Goal: Task Accomplishment & Management: Manage account settings

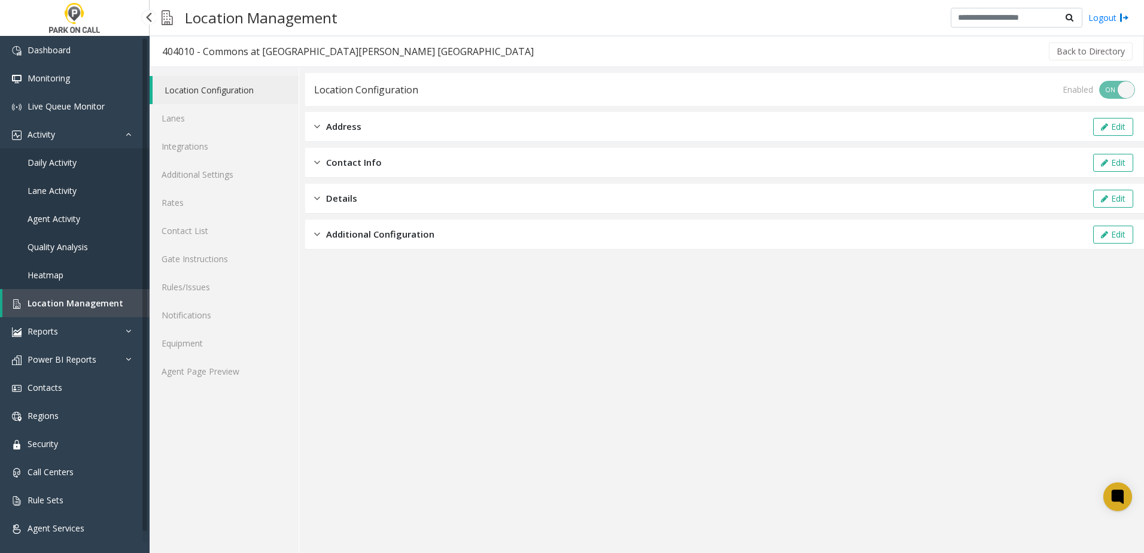
click at [78, 303] on span "Location Management" at bounding box center [76, 302] width 96 height 11
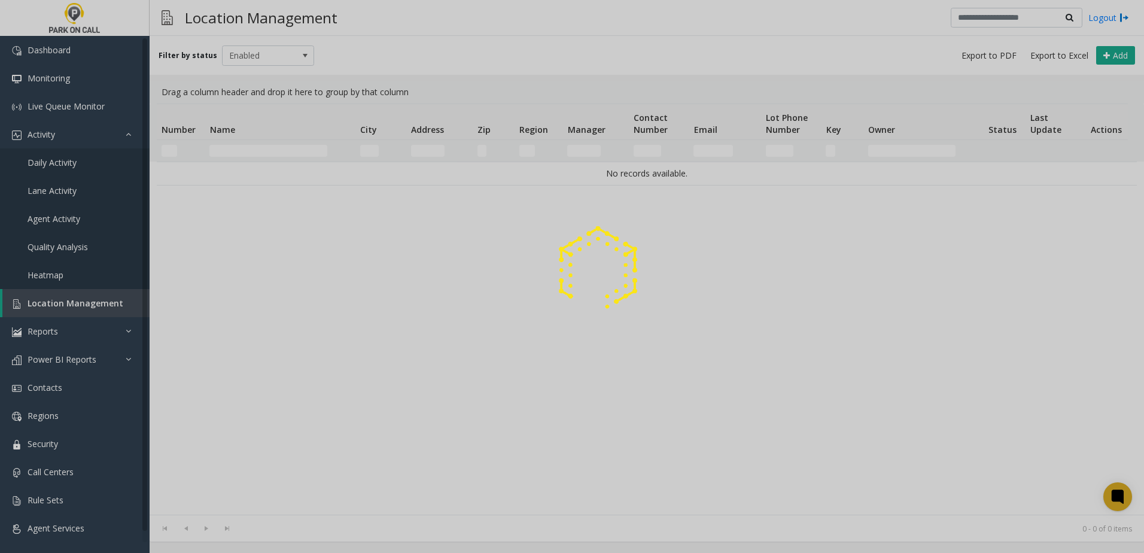
click at [276, 162] on div at bounding box center [572, 276] width 1144 height 553
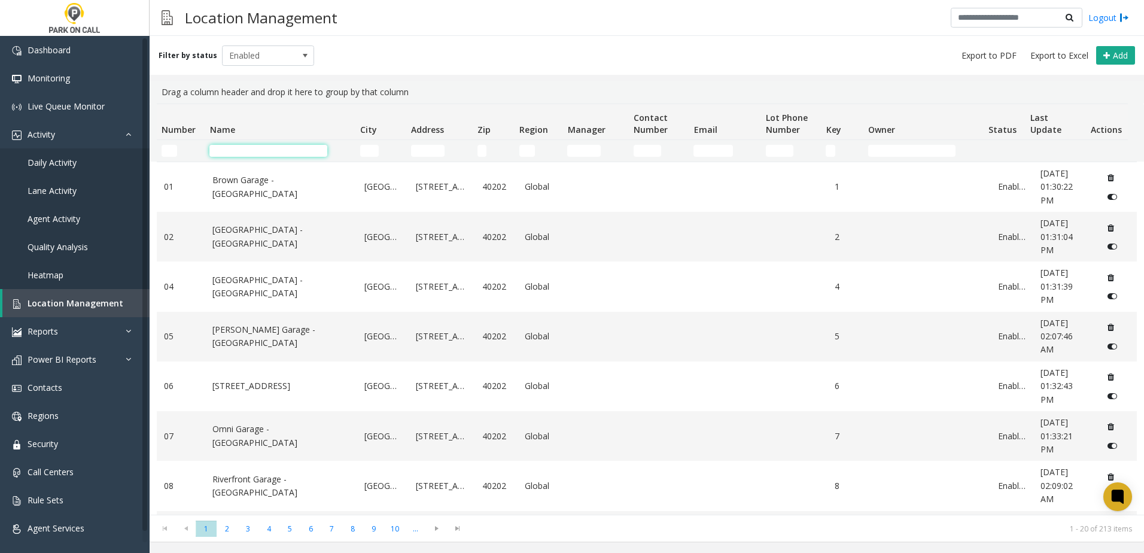
click at [267, 150] on input "Name Filter" at bounding box center [268, 151] width 118 height 12
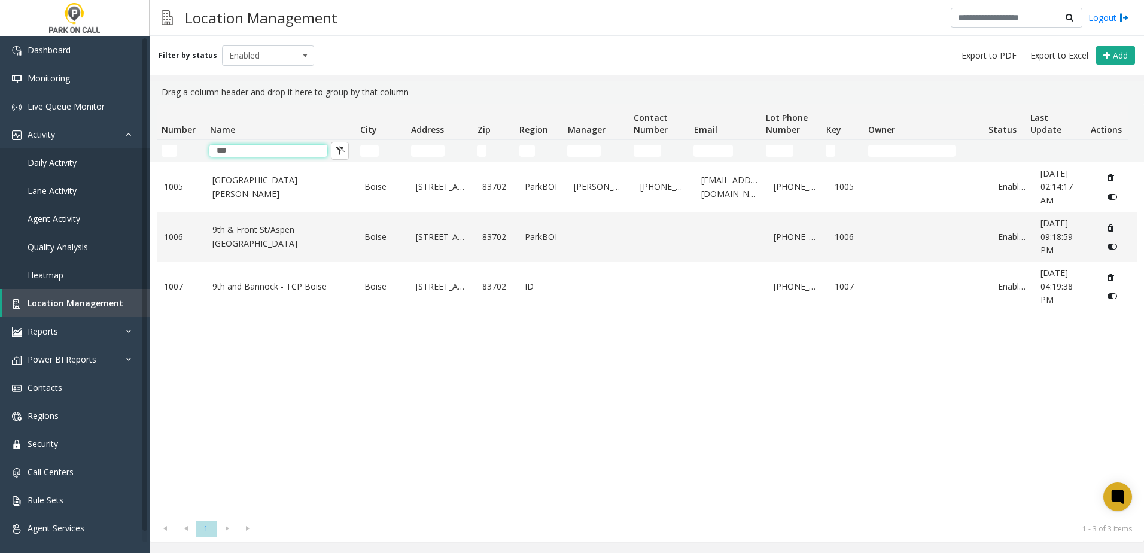
type input "***"
click at [272, 401] on div "[STREET_ADDRESS][GEOGRAPHIC_DATA][PERSON_NAME] [STREET_ADDRESS][GEOGRAPHIC_DATA…" at bounding box center [647, 338] width 980 height 353
click at [276, 234] on link "9th & Front St/Aspen [GEOGRAPHIC_DATA]" at bounding box center [281, 236] width 138 height 27
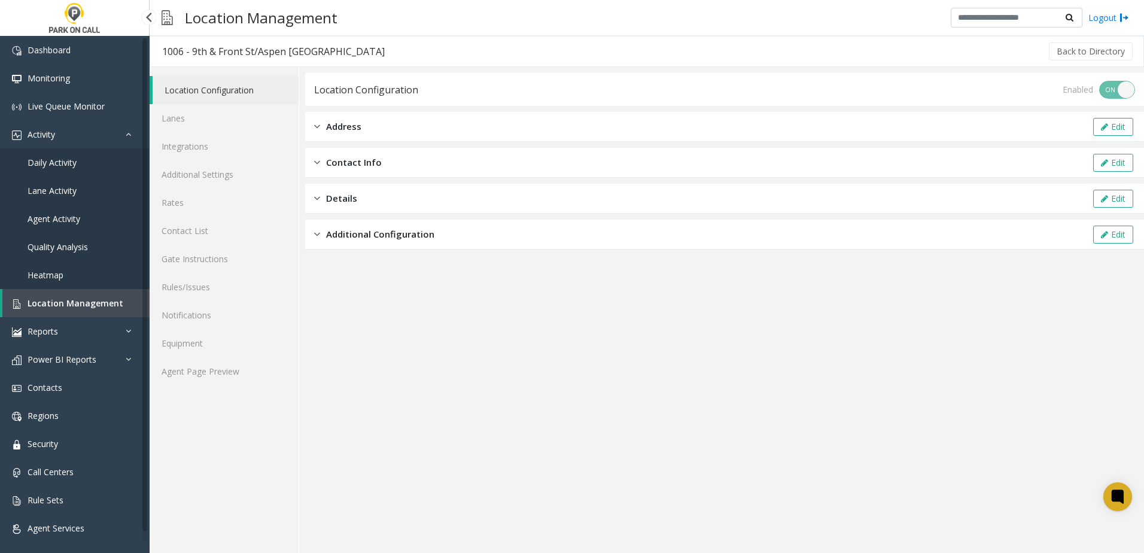
click at [79, 297] on link "Location Management" at bounding box center [75, 303] width 147 height 28
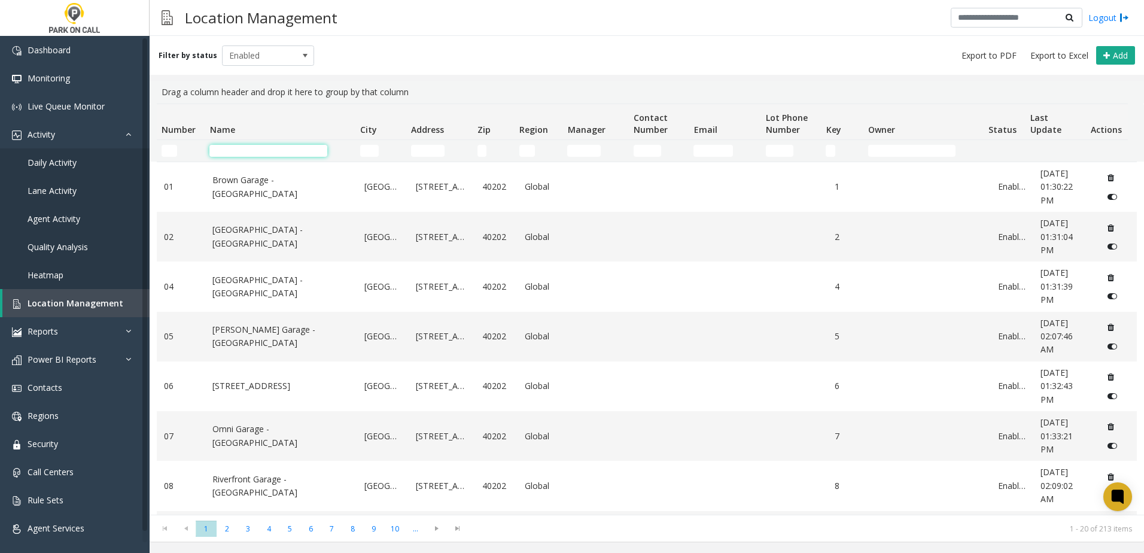
click at [258, 149] on input "Name Filter" at bounding box center [268, 151] width 118 height 12
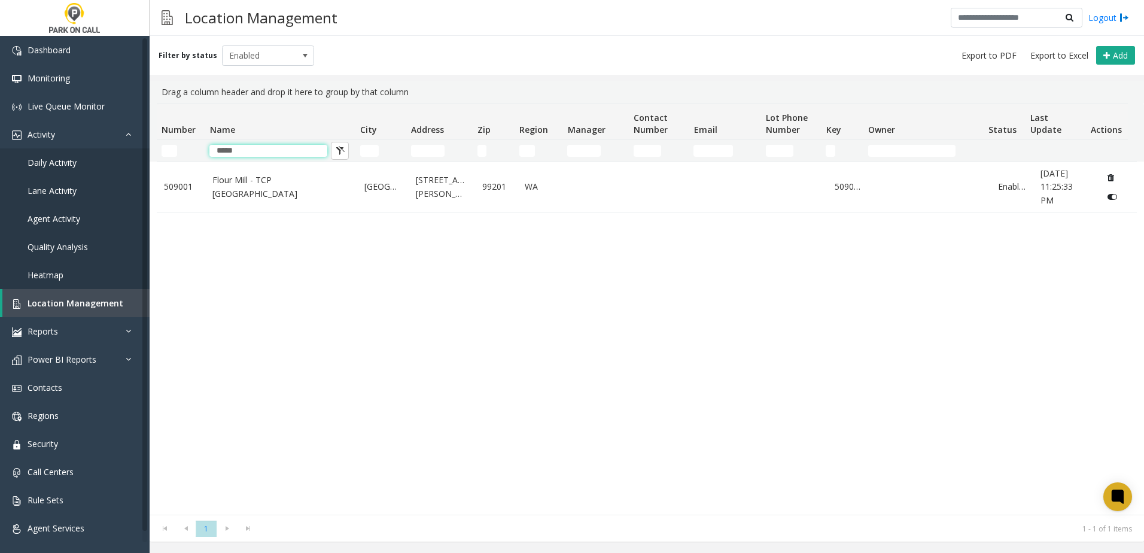
type input "*****"
drag, startPoint x: 246, startPoint y: 336, endPoint x: 267, endPoint y: 251, distance: 87.6
click at [246, 338] on div "509001 Flour Mill - TCP [GEOGRAPHIC_DATA] [GEOGRAPHIC_DATA] [STREET_ADDRESS][PE…" at bounding box center [647, 338] width 980 height 353
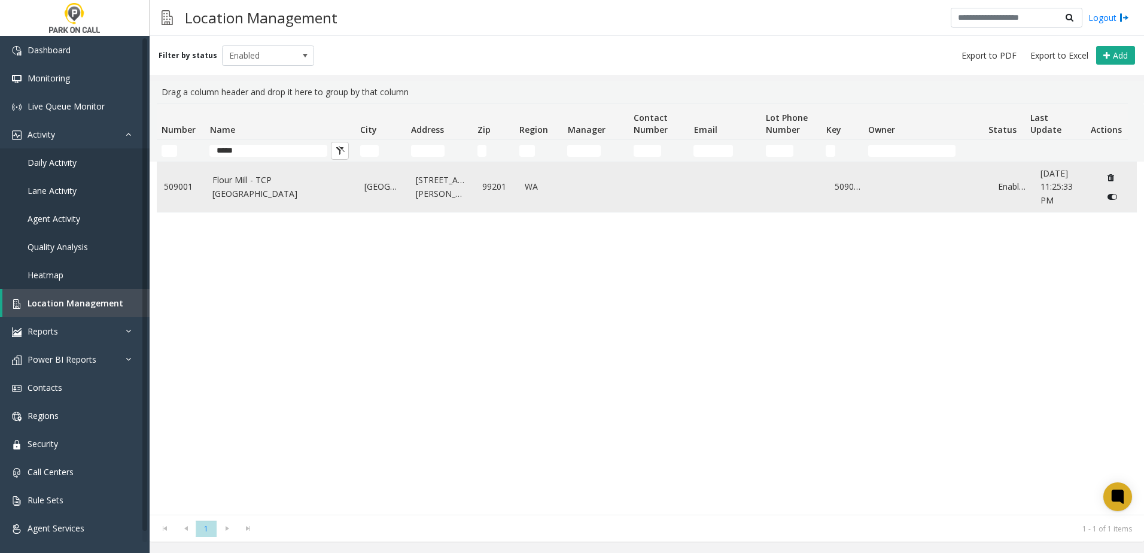
click at [258, 181] on link "Flour Mill - TCP [GEOGRAPHIC_DATA]" at bounding box center [281, 186] width 138 height 27
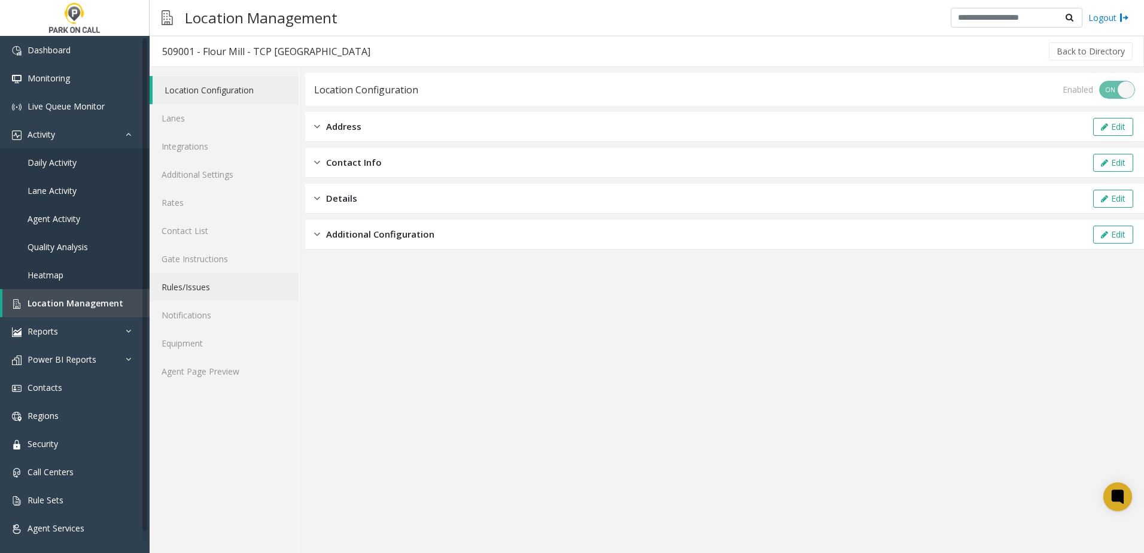
click at [193, 288] on link "Rules/Issues" at bounding box center [224, 287] width 149 height 28
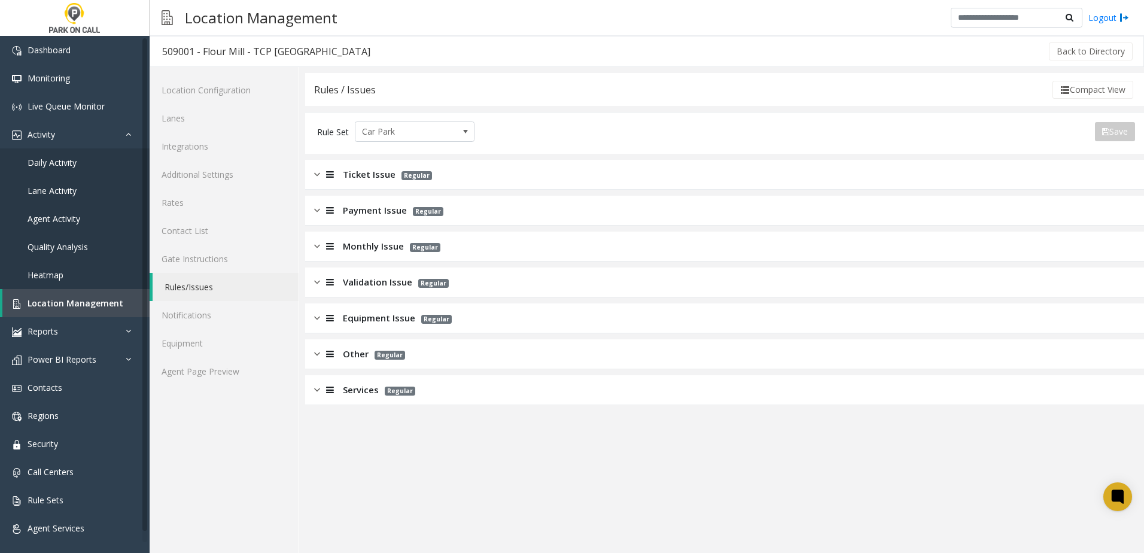
drag, startPoint x: 377, startPoint y: 170, endPoint x: 363, endPoint y: 153, distance: 22.5
click at [377, 170] on span "Ticket Issue" at bounding box center [369, 174] width 53 height 14
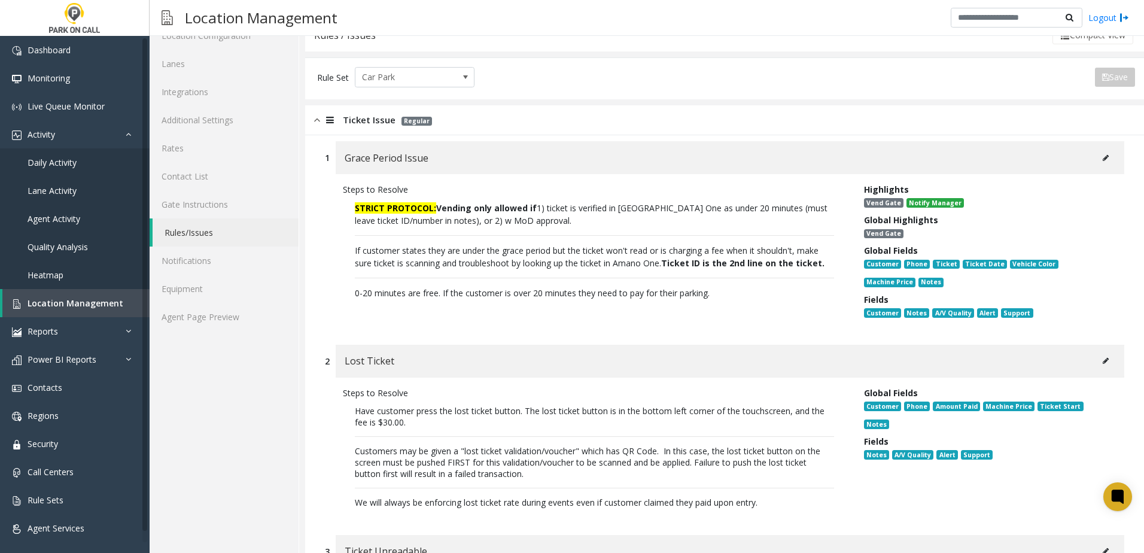
scroll to position [120, 0]
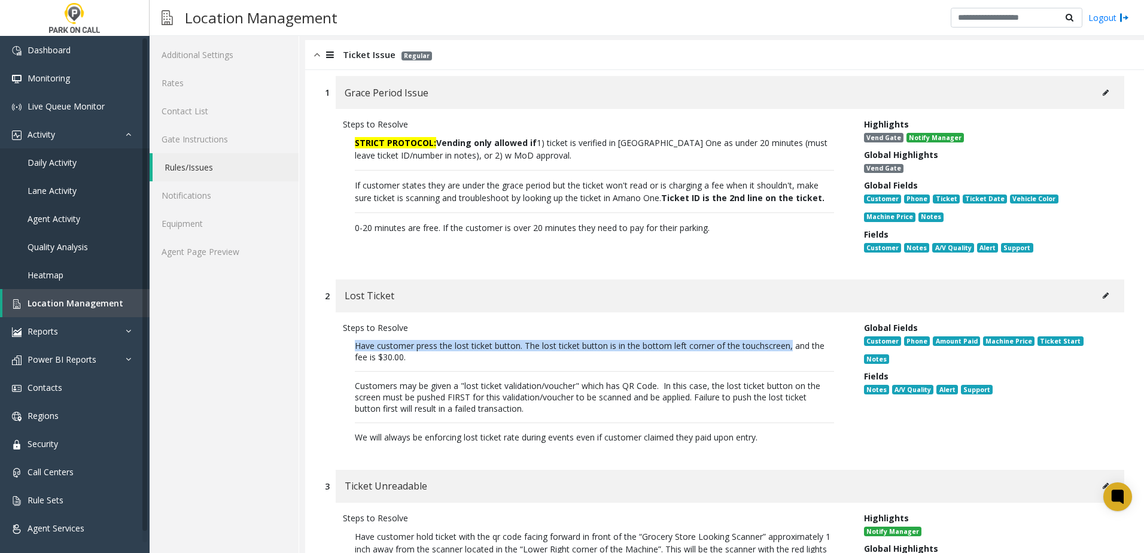
drag, startPoint x: 791, startPoint y: 348, endPoint x: 343, endPoint y: 344, distance: 448.1
click at [343, 344] on p "Have customer press the lost ticket button. The lost ticket button is in the bo…" at bounding box center [594, 391] width 503 height 115
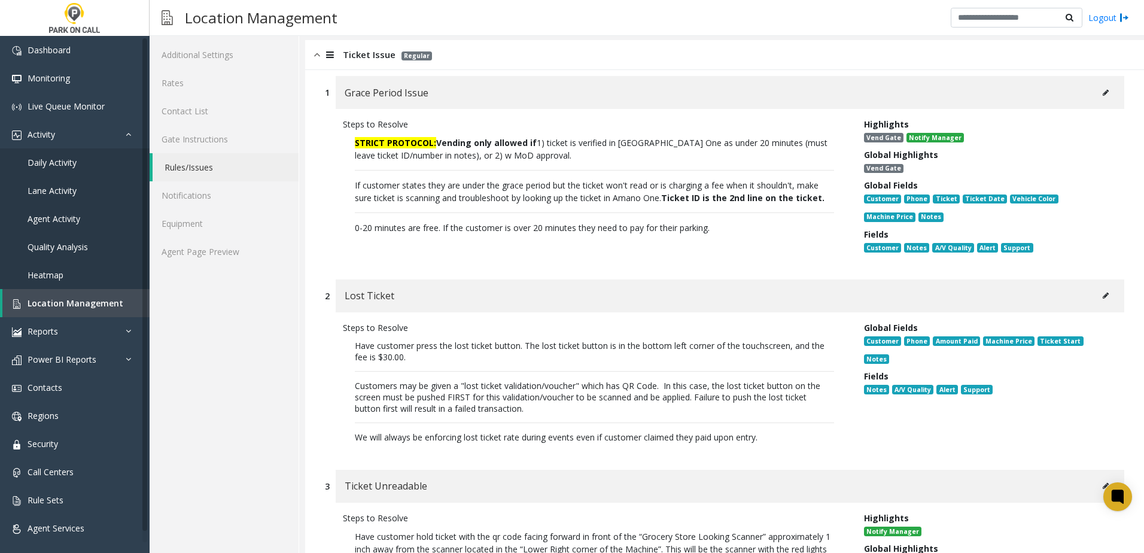
click at [619, 415] on p "Have customer press the lost ticket button. The lost ticket button is in the bo…" at bounding box center [594, 391] width 503 height 115
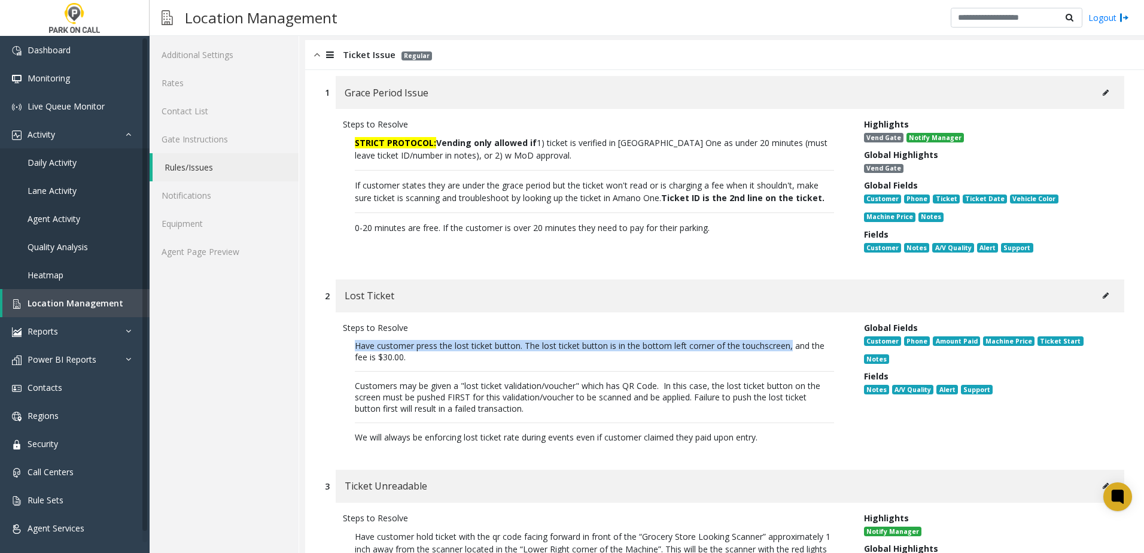
drag, startPoint x: 791, startPoint y: 345, endPoint x: 351, endPoint y: 345, distance: 440.3
click at [351, 345] on p "Have customer press the lost ticket button. The lost ticket button is in the bo…" at bounding box center [594, 391] width 503 height 115
copy span "Have customer press the lost ticket button. The lost ticket button is in the bo…"
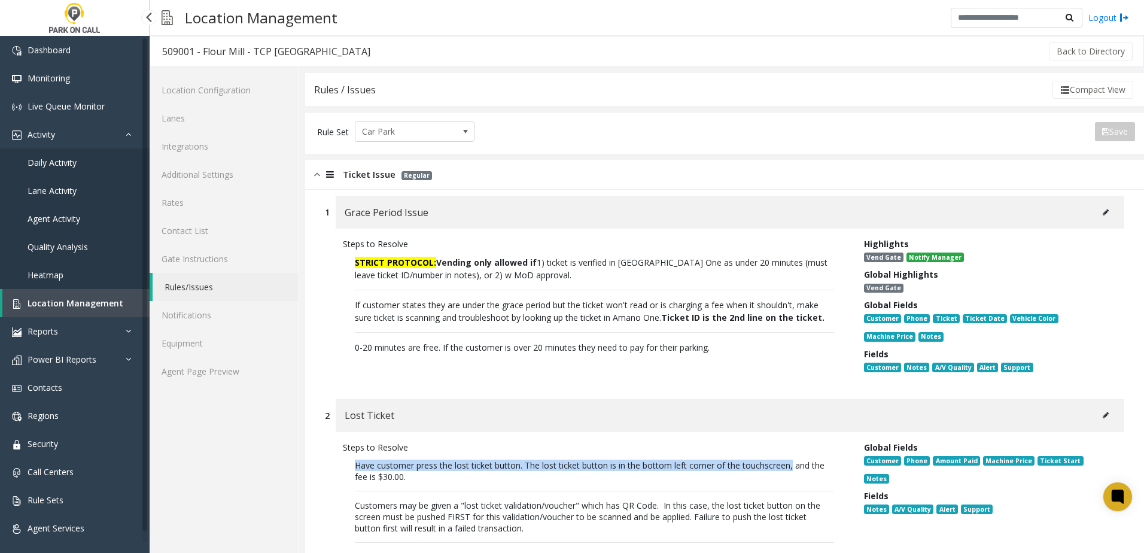
click at [65, 163] on span "Daily Activity" at bounding box center [52, 162] width 49 height 11
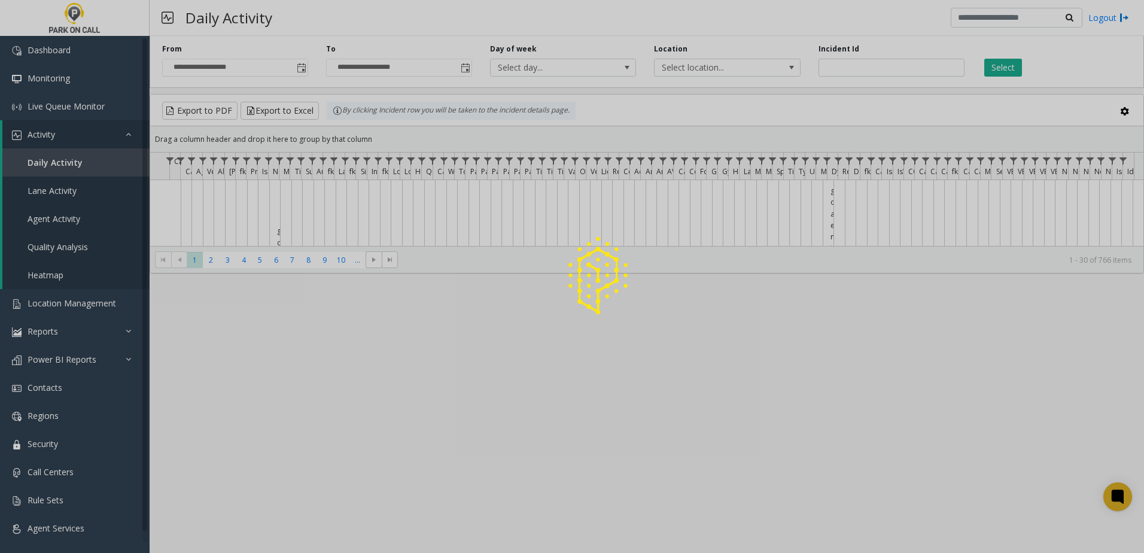
click at [81, 304] on div at bounding box center [572, 276] width 1144 height 553
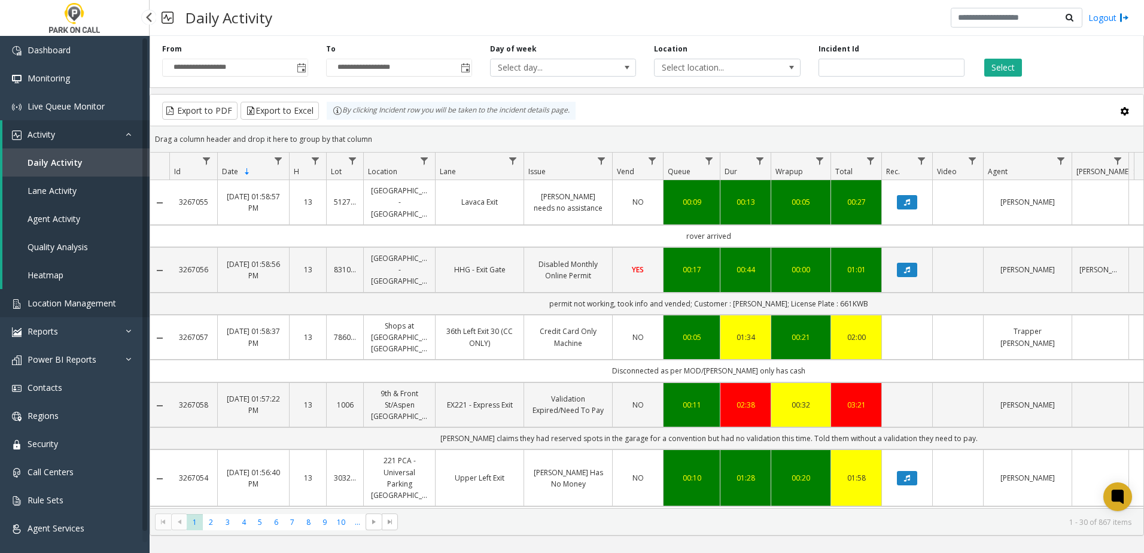
click at [71, 308] on span "Location Management" at bounding box center [72, 302] width 89 height 11
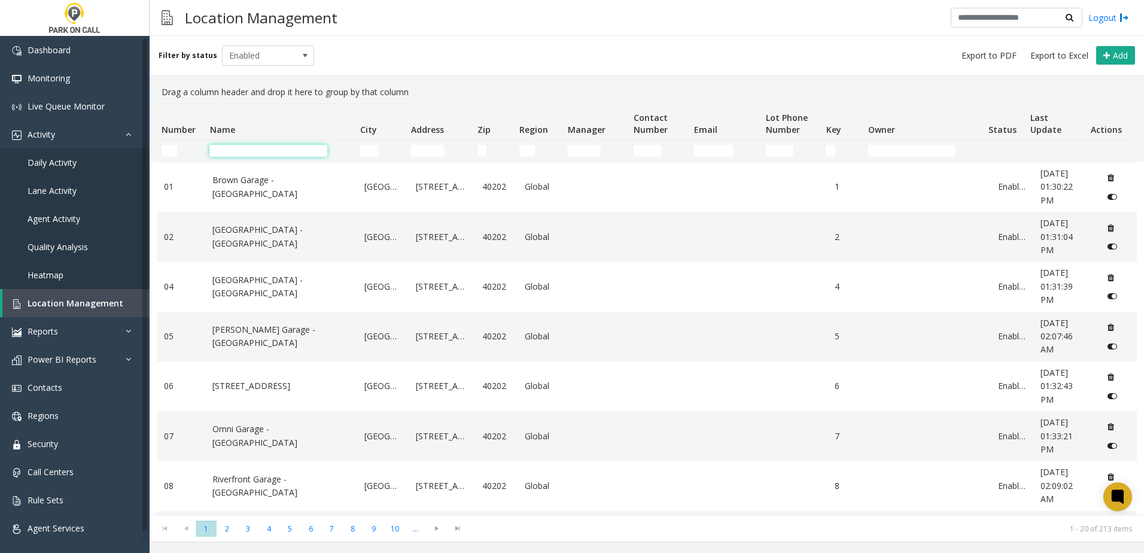
click at [257, 153] on input "Name Filter" at bounding box center [268, 151] width 118 height 12
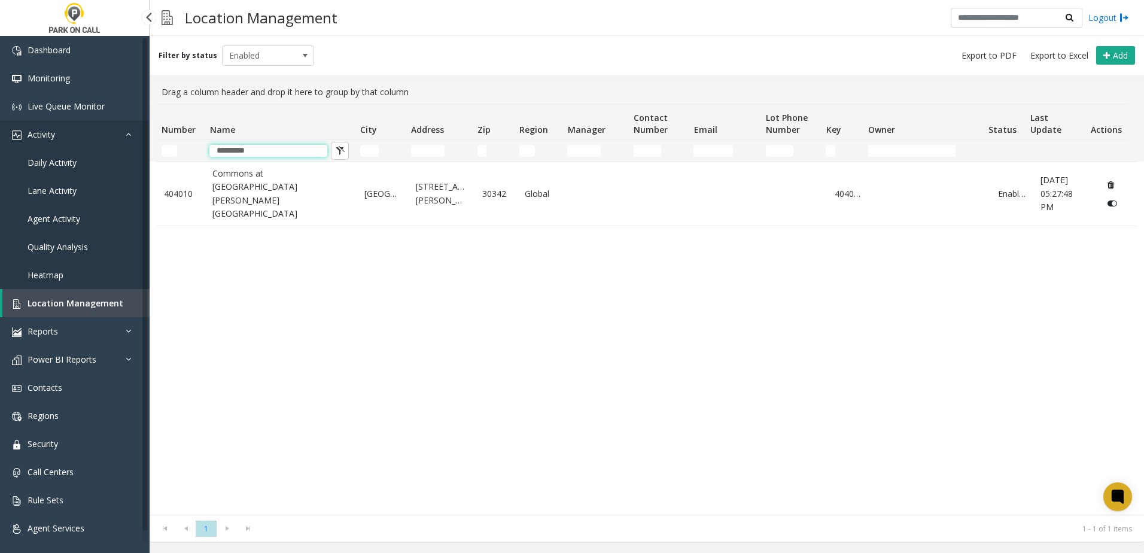
drag, startPoint x: 250, startPoint y: 151, endPoint x: 105, endPoint y: 126, distance: 147.5
click at [109, 135] on app-root "Dashboard Monitoring Live Queue Monitor Activity Daily Activity Lane Activity A…" at bounding box center [572, 276] width 1144 height 553
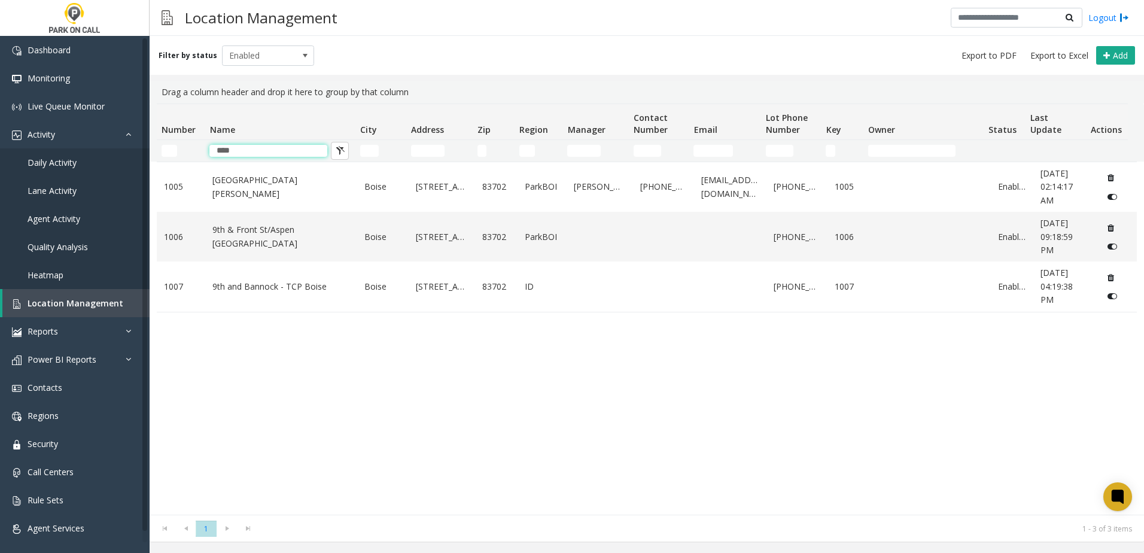
type input "***"
drag, startPoint x: 315, startPoint y: 384, endPoint x: 312, endPoint y: 360, distance: 24.7
click at [315, 381] on div "[STREET_ADDRESS][GEOGRAPHIC_DATA][PERSON_NAME] [STREET_ADDRESS][GEOGRAPHIC_DATA…" at bounding box center [647, 338] width 980 height 353
click at [267, 224] on link "9th & Front St/Aspen [GEOGRAPHIC_DATA]" at bounding box center [281, 236] width 138 height 27
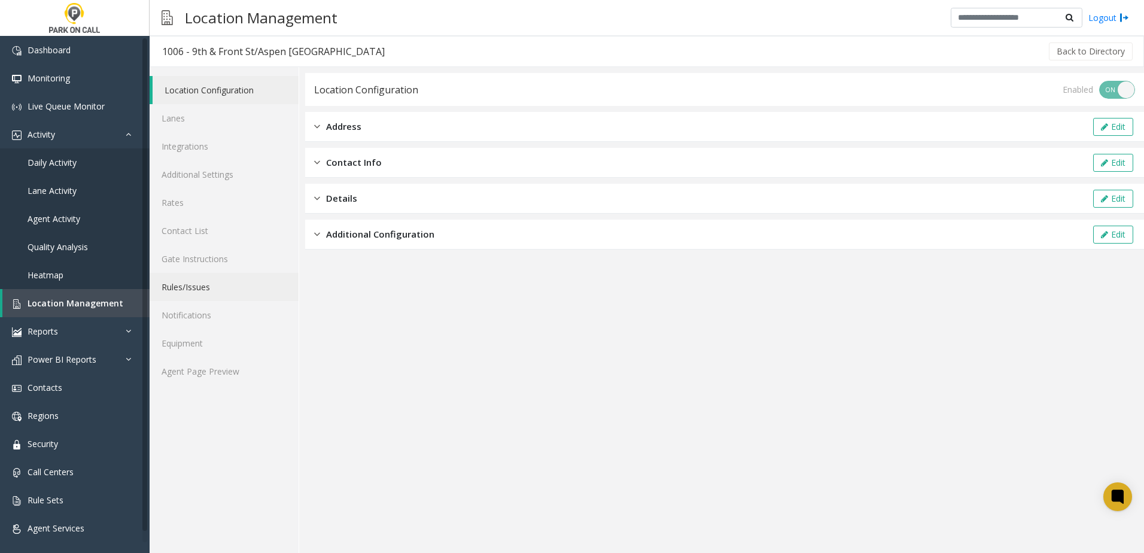
click at [218, 288] on link "Rules/Issues" at bounding box center [224, 287] width 149 height 28
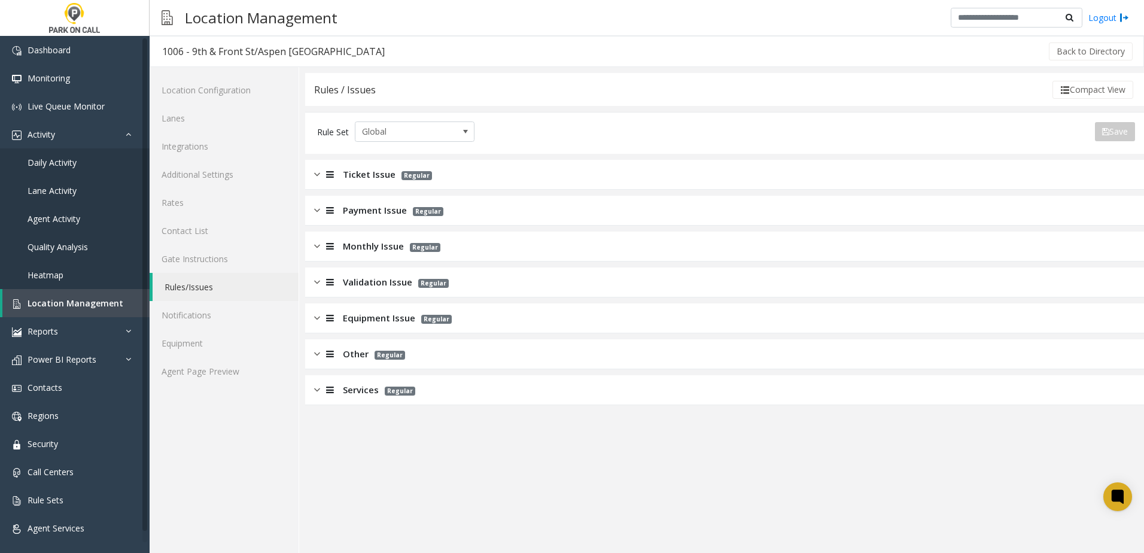
click at [352, 172] on span "Ticket Issue" at bounding box center [369, 174] width 53 height 14
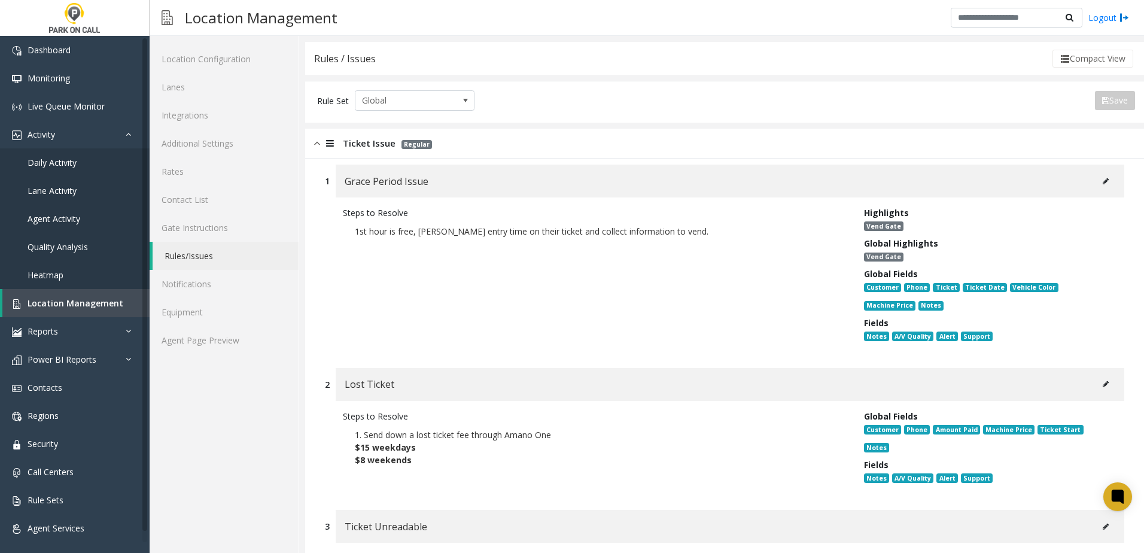
scroll to position [60, 0]
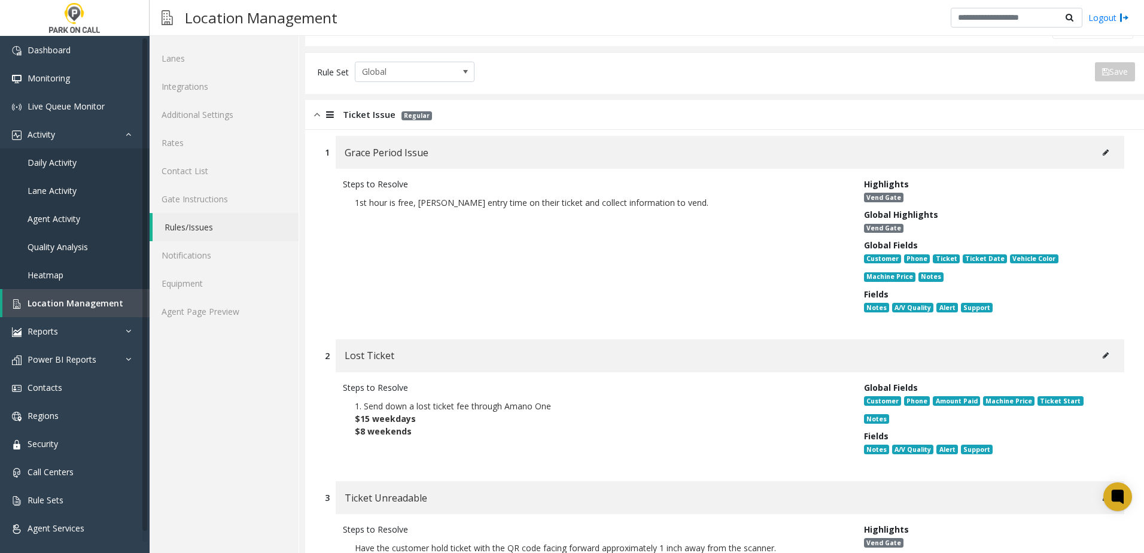
click at [1102, 355] on icon at bounding box center [1105, 355] width 6 height 7
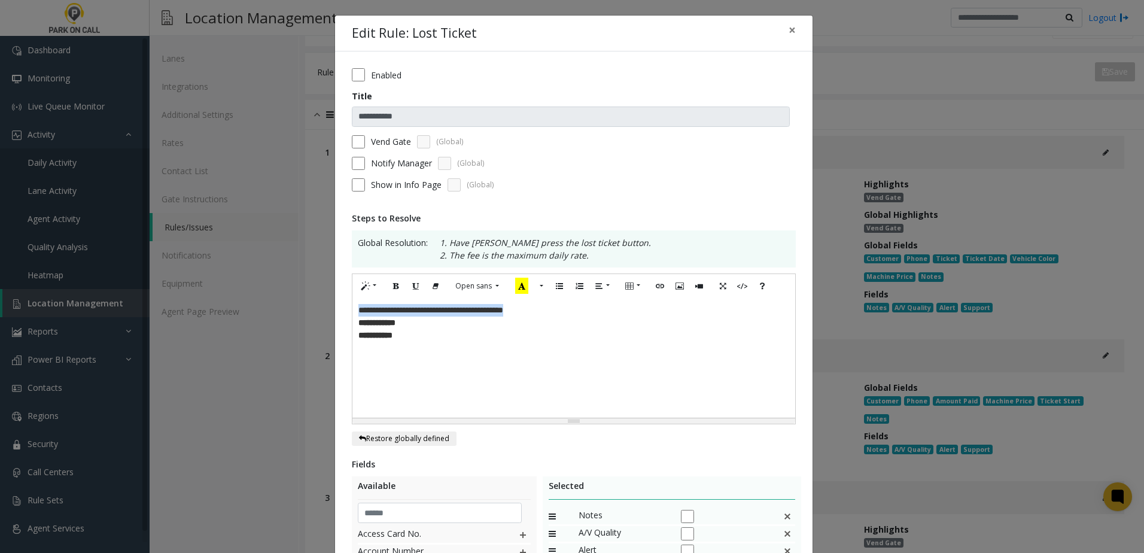
drag, startPoint x: 560, startPoint y: 307, endPoint x: 272, endPoint y: 294, distance: 288.0
click at [272, 294] on div "**********" at bounding box center [572, 276] width 1144 height 553
paste div
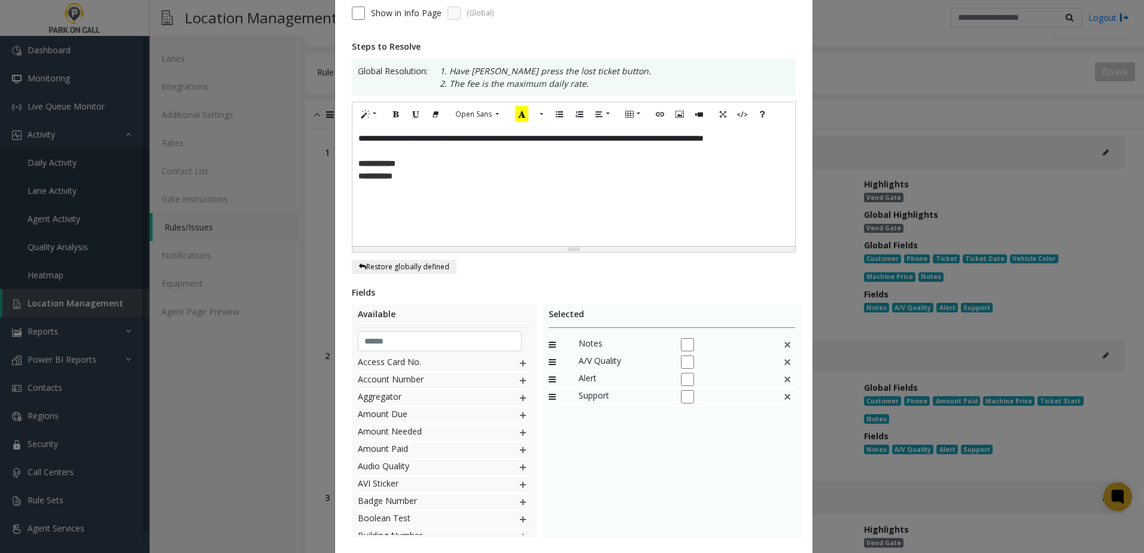
scroll to position [246, 0]
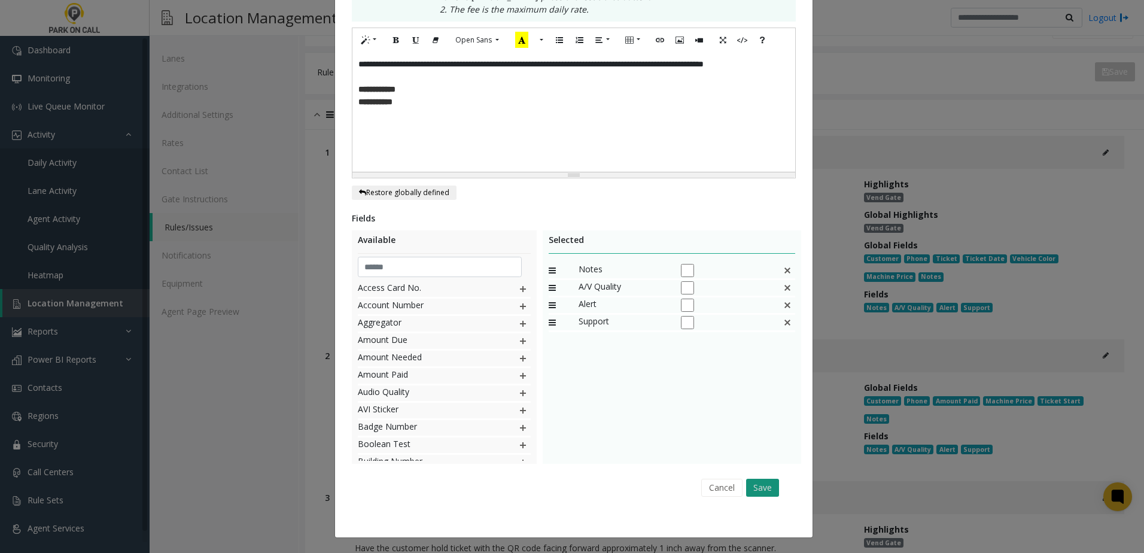
click at [763, 477] on div "Cancel Save" at bounding box center [573, 487] width 427 height 31
click at [761, 483] on button "Save" at bounding box center [762, 488] width 33 height 18
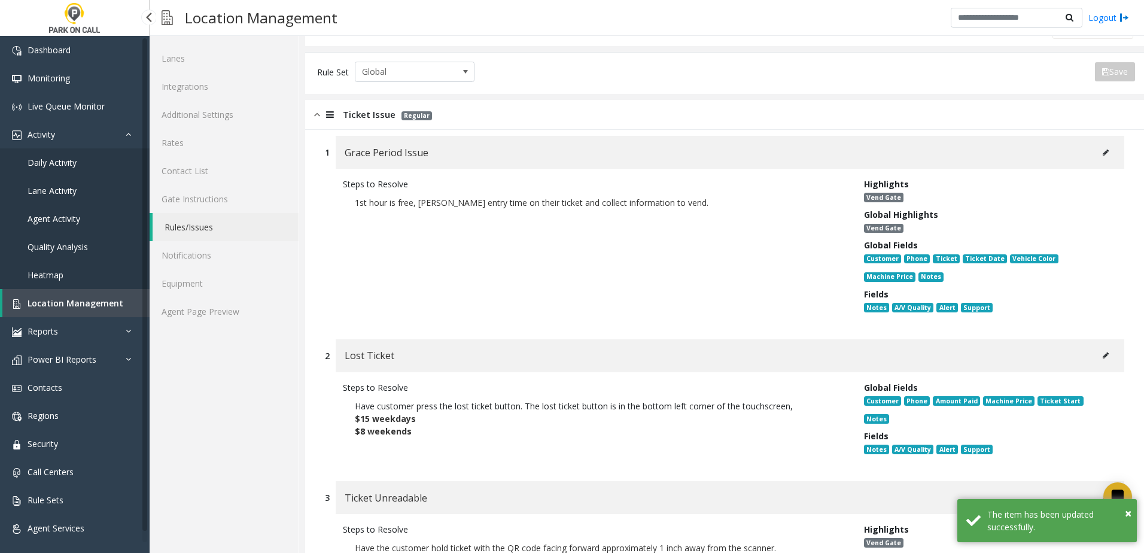
click at [95, 306] on span "Location Management" at bounding box center [76, 302] width 96 height 11
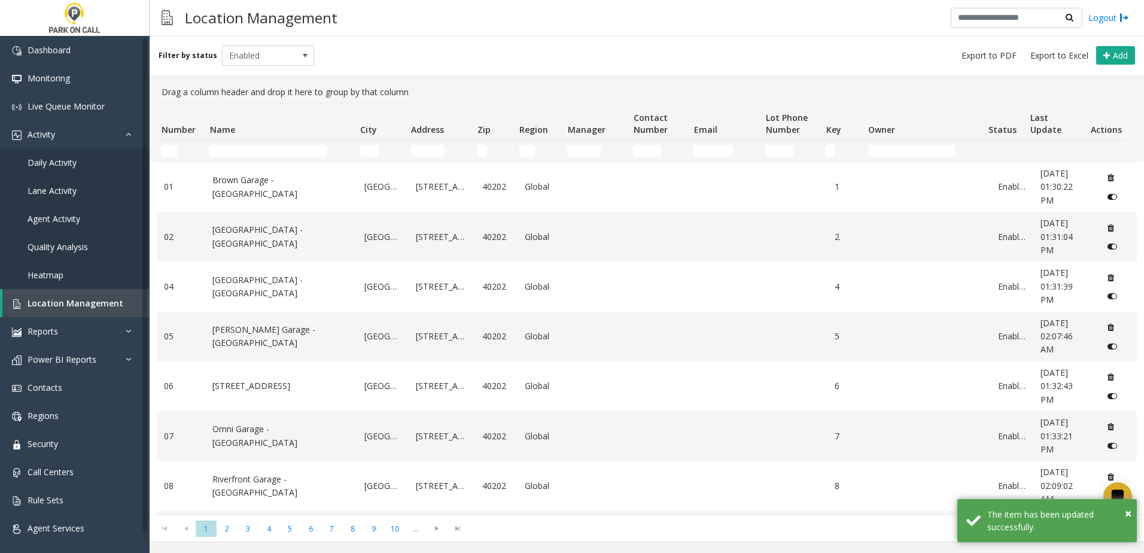
click at [287, 141] on td "Name Filter" at bounding box center [280, 151] width 150 height 22
click at [279, 159] on td "Name Filter" at bounding box center [280, 151] width 150 height 22
click at [281, 155] on input "Name Filter" at bounding box center [268, 151] width 118 height 12
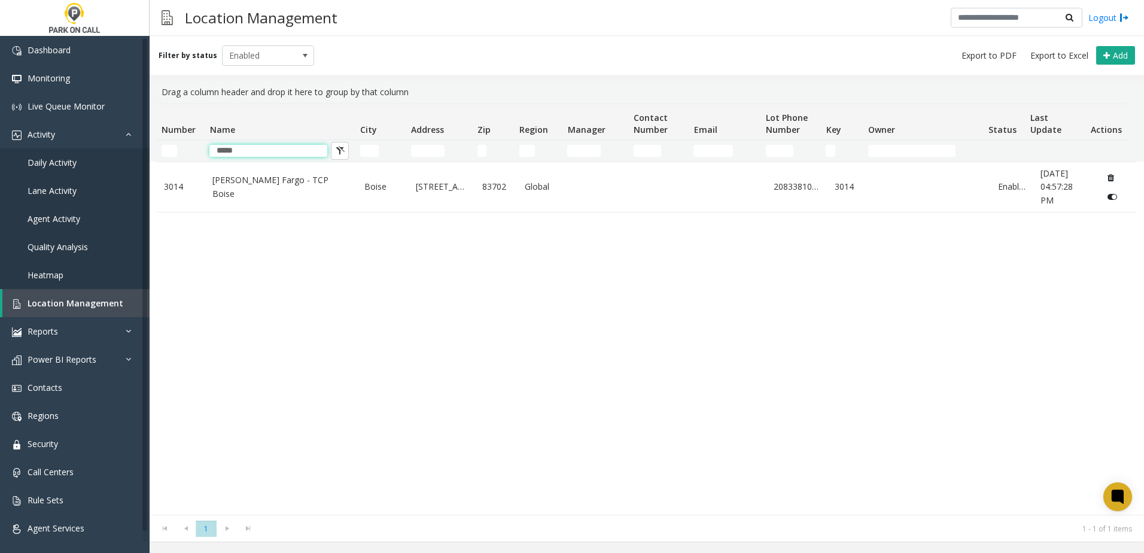
type input "*****"
drag, startPoint x: 243, startPoint y: 352, endPoint x: 240, endPoint y: 272, distance: 80.2
click at [243, 352] on div "3014 [PERSON_NAME] Fargo - TCP Boise Boise [STREET_ADDRESS] Global 2083381074 3…" at bounding box center [647, 338] width 980 height 353
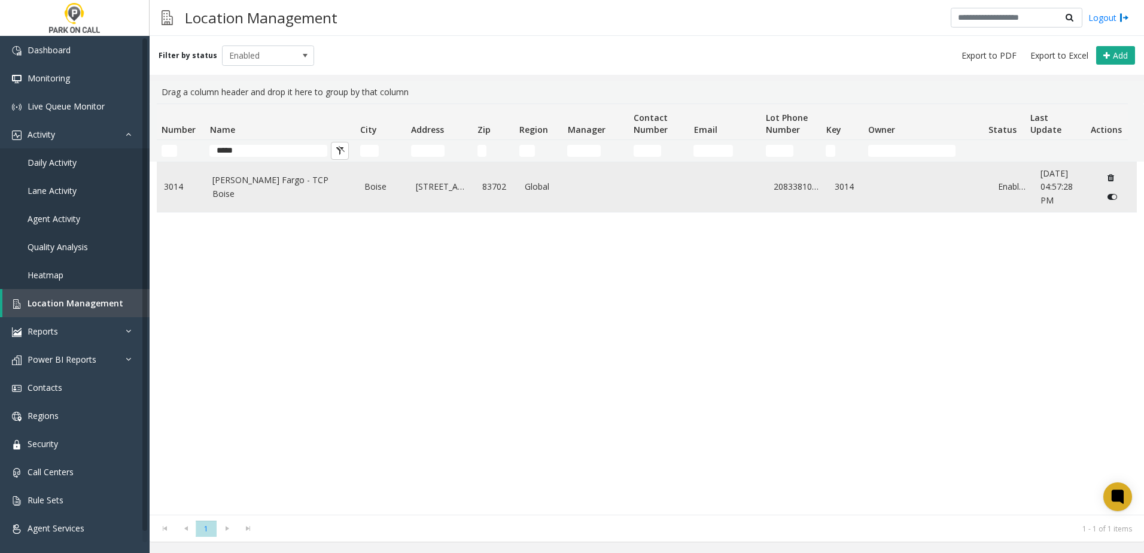
click at [254, 189] on link "[PERSON_NAME] Fargo - TCP Boise" at bounding box center [281, 186] width 138 height 27
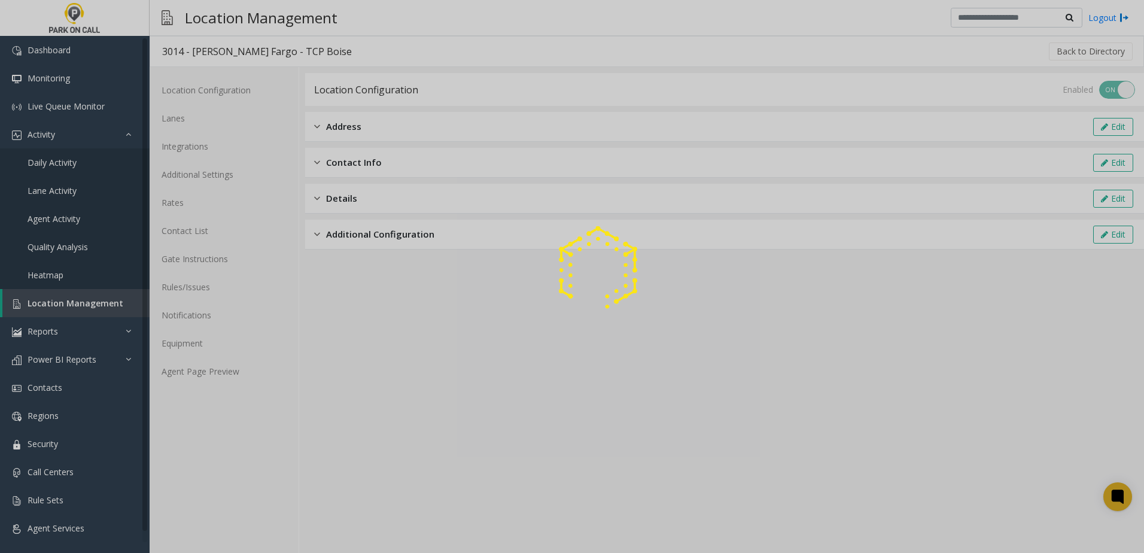
click at [191, 285] on div at bounding box center [572, 276] width 1144 height 553
click at [197, 287] on div at bounding box center [572, 276] width 1144 height 553
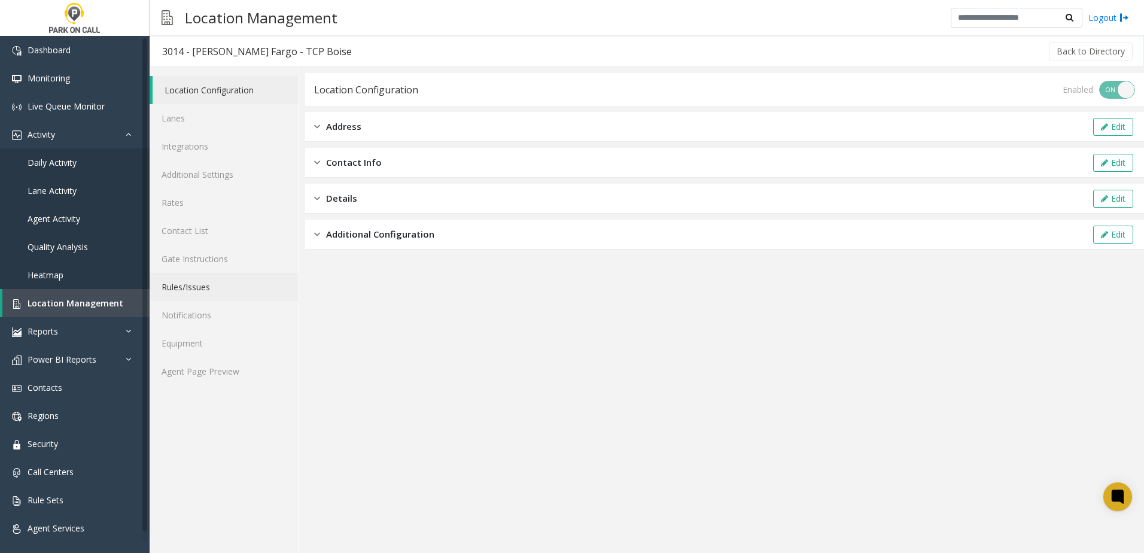
click at [206, 287] on link "Rules/Issues" at bounding box center [224, 287] width 149 height 28
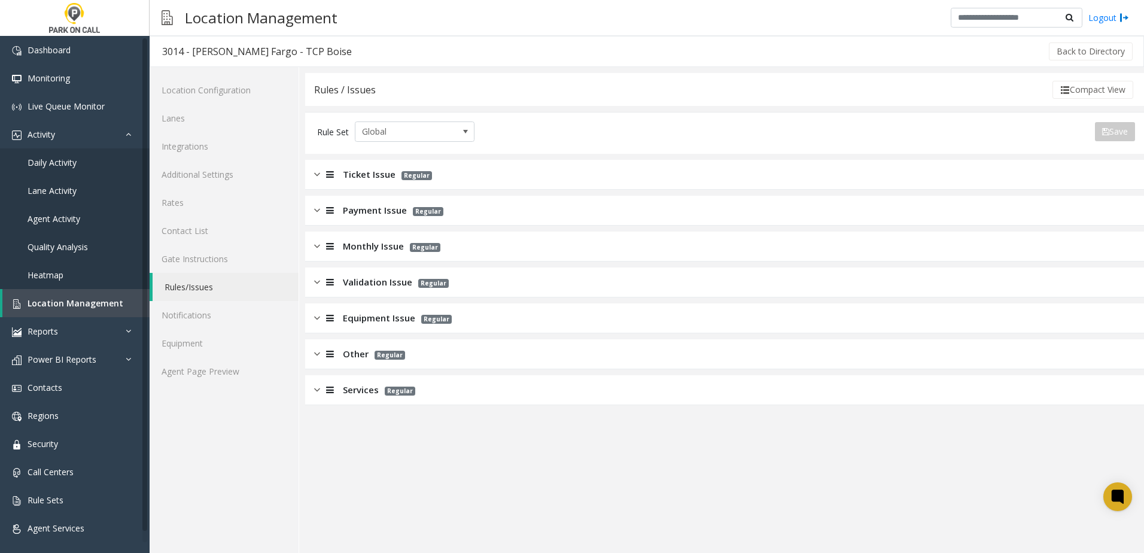
click at [354, 168] on span "Ticket Issue" at bounding box center [369, 174] width 53 height 14
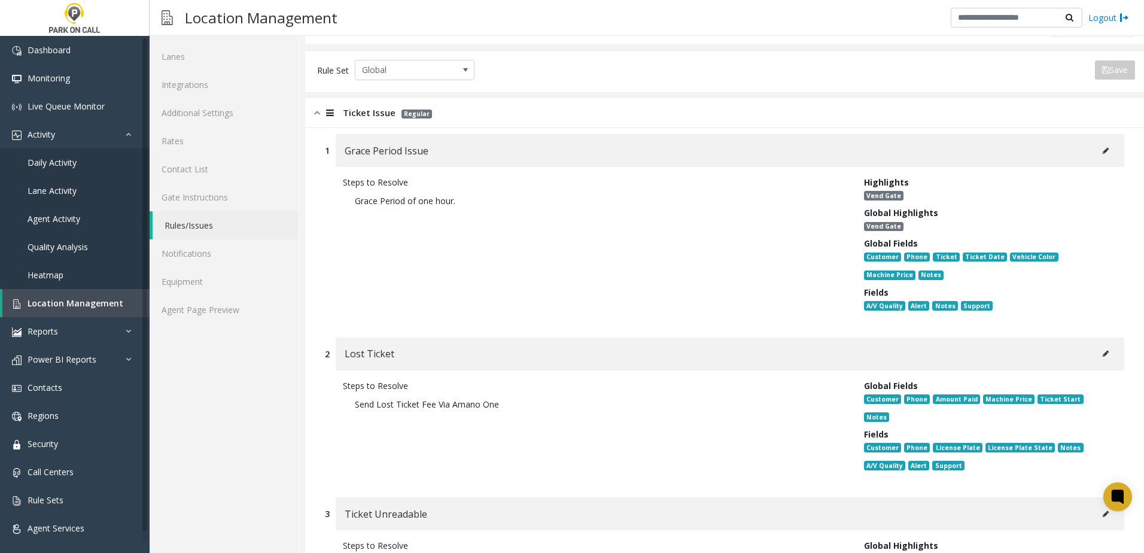
scroll to position [120, 0]
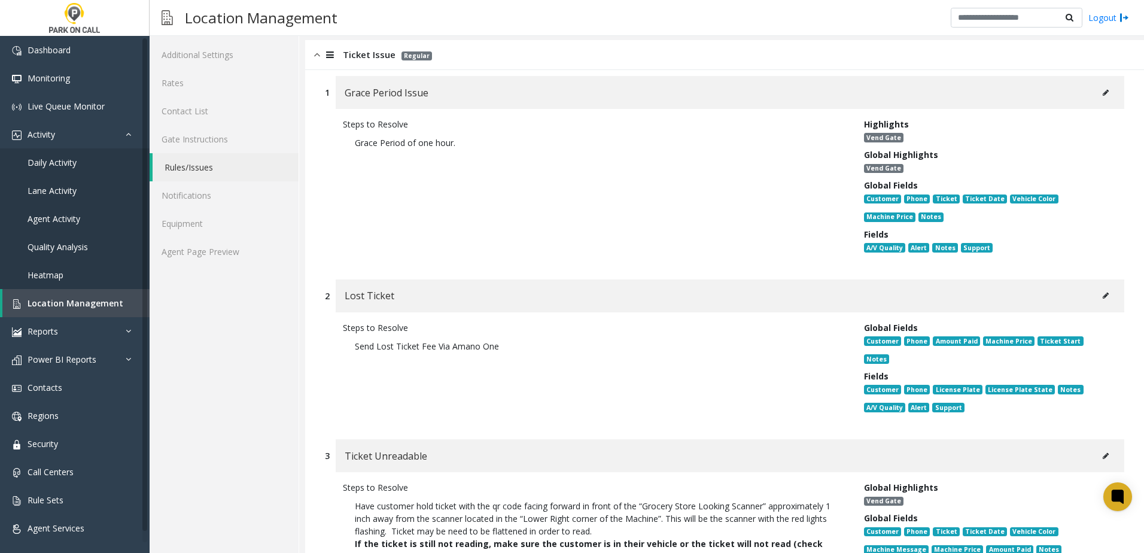
click at [1096, 298] on button at bounding box center [1105, 296] width 19 height 18
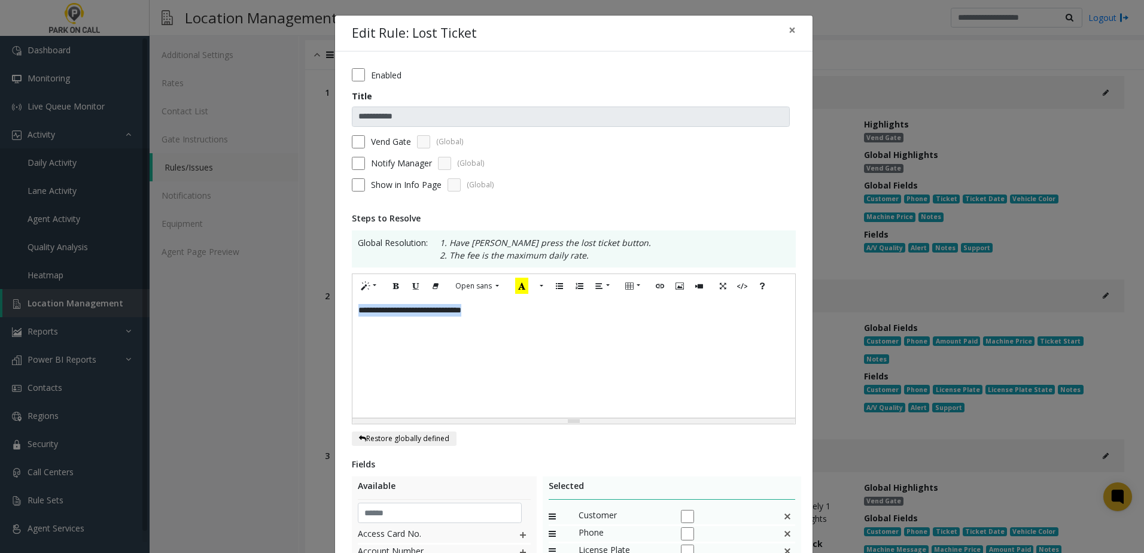
drag, startPoint x: 561, startPoint y: 320, endPoint x: 76, endPoint y: 299, distance: 485.6
click at [76, 300] on div "**********" at bounding box center [572, 276] width 1144 height 553
paste div
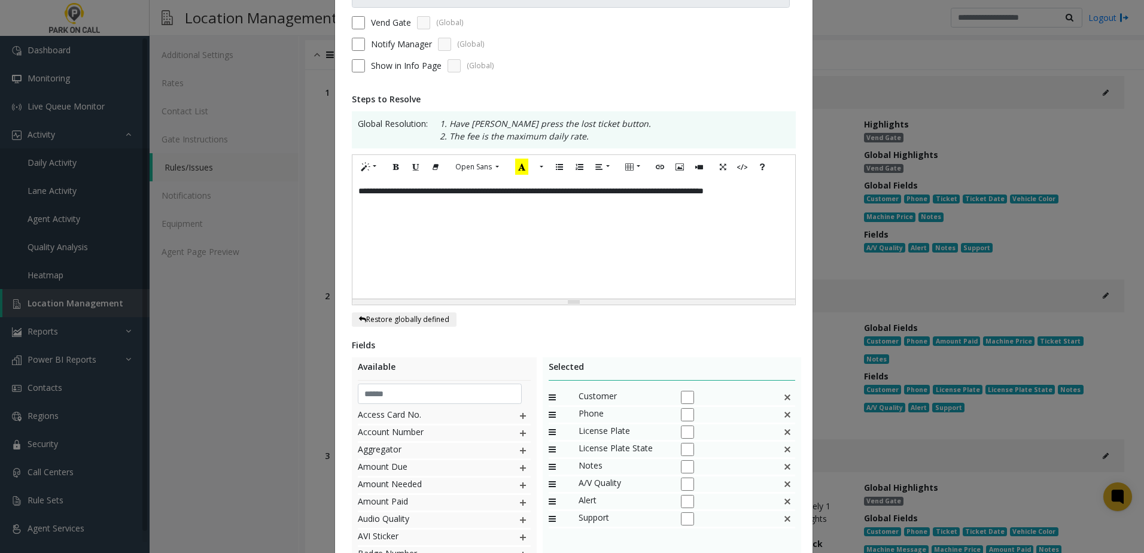
scroll to position [246, 0]
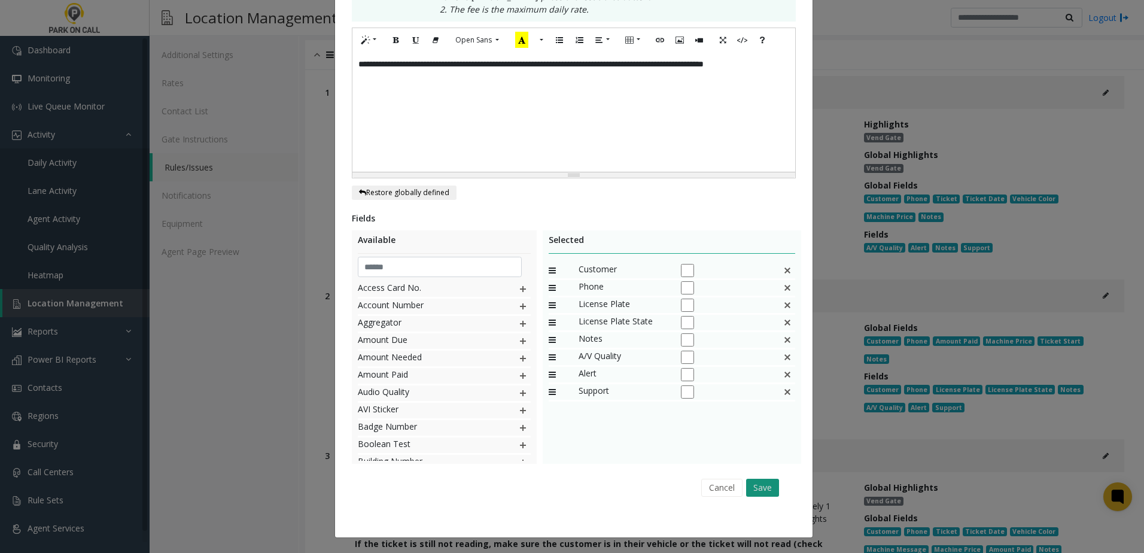
click at [748, 484] on button "Save" at bounding box center [762, 488] width 33 height 18
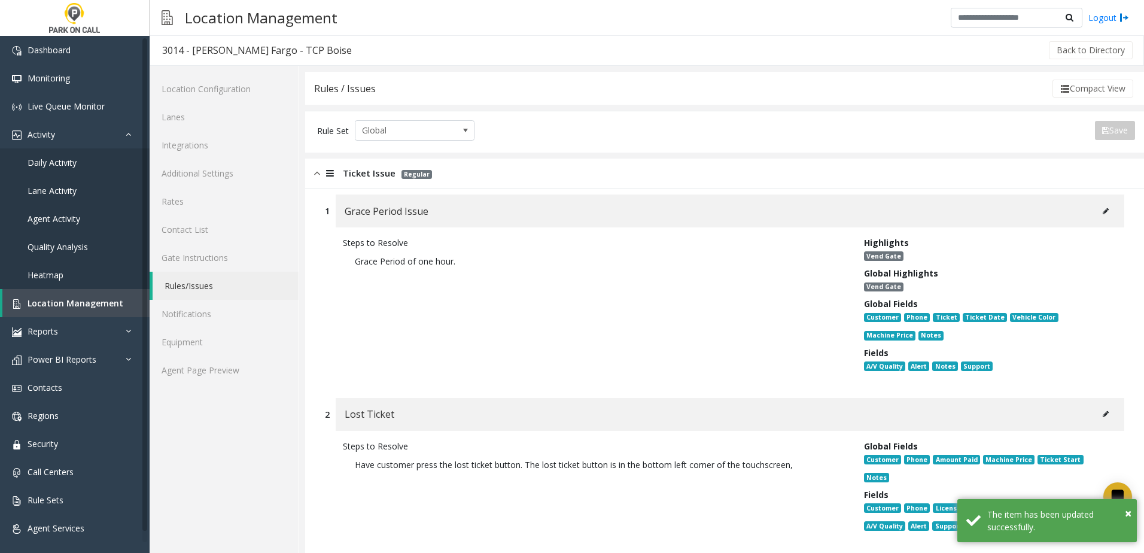
scroll to position [0, 0]
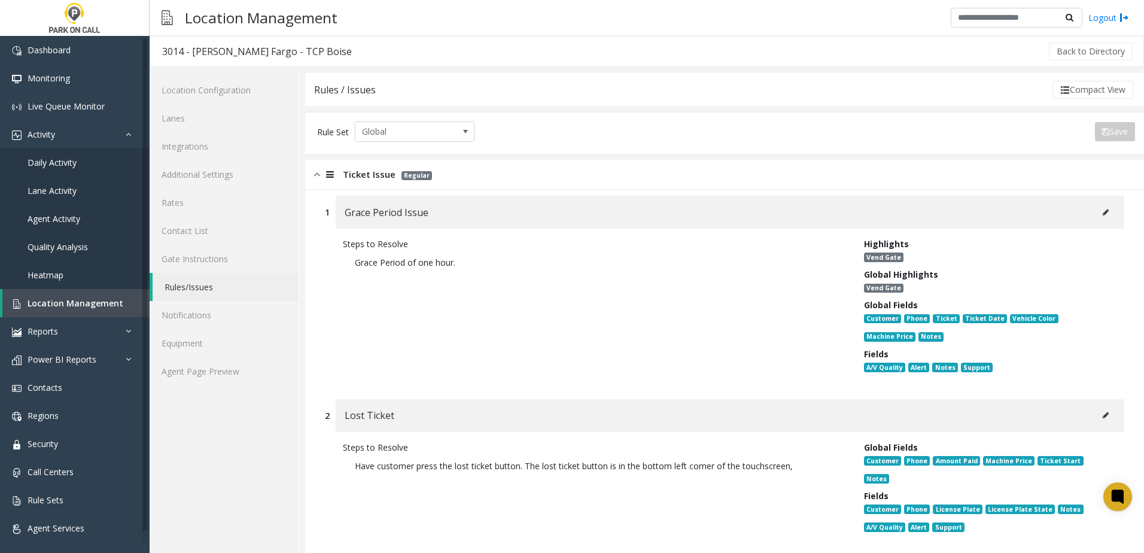
click at [315, 177] on img at bounding box center [317, 174] width 6 height 14
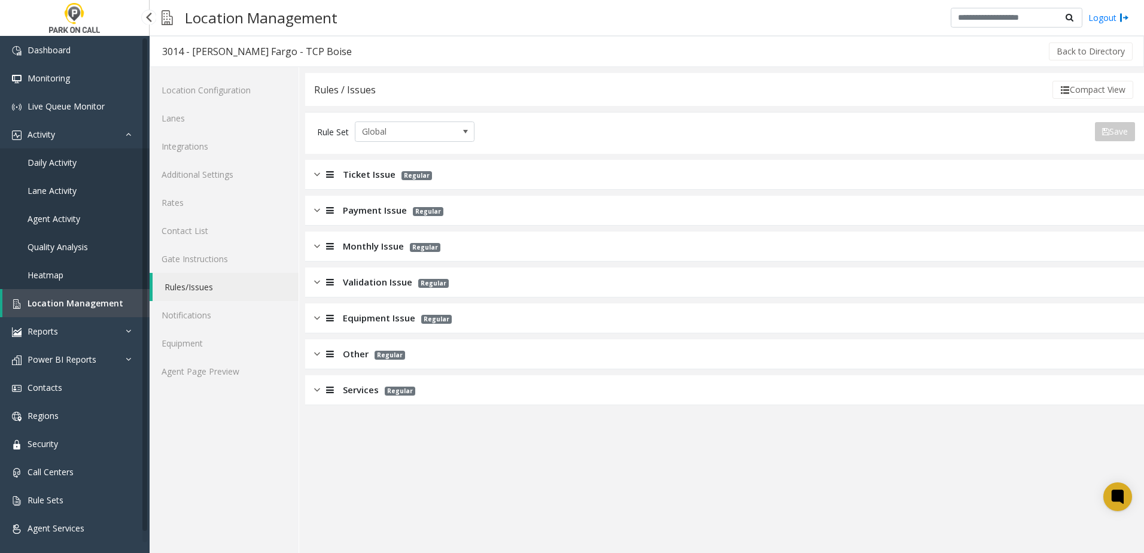
click at [111, 299] on span "Location Management" at bounding box center [76, 302] width 96 height 11
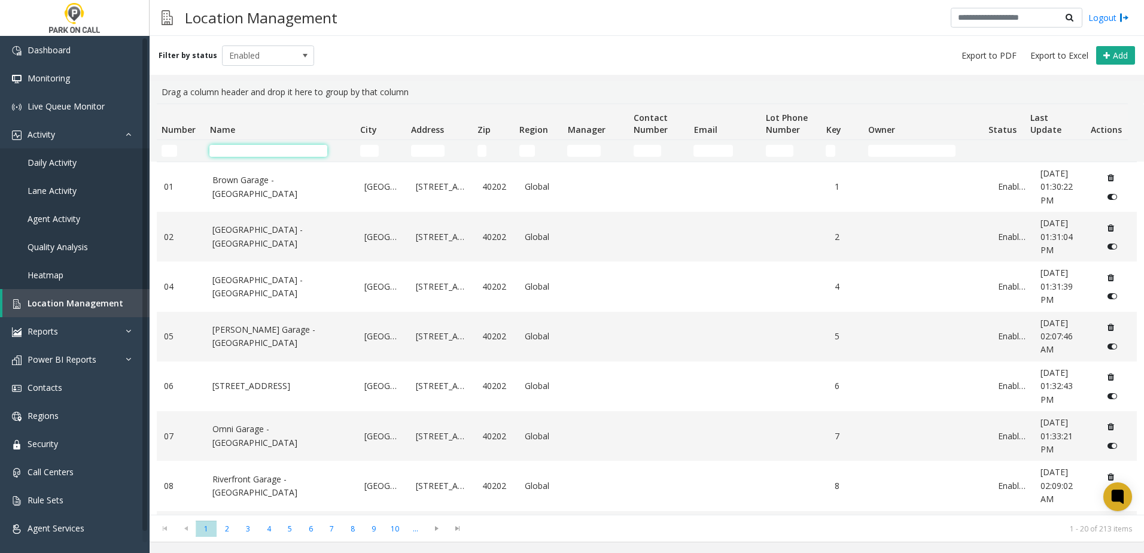
click at [279, 150] on input "Name Filter" at bounding box center [268, 151] width 118 height 12
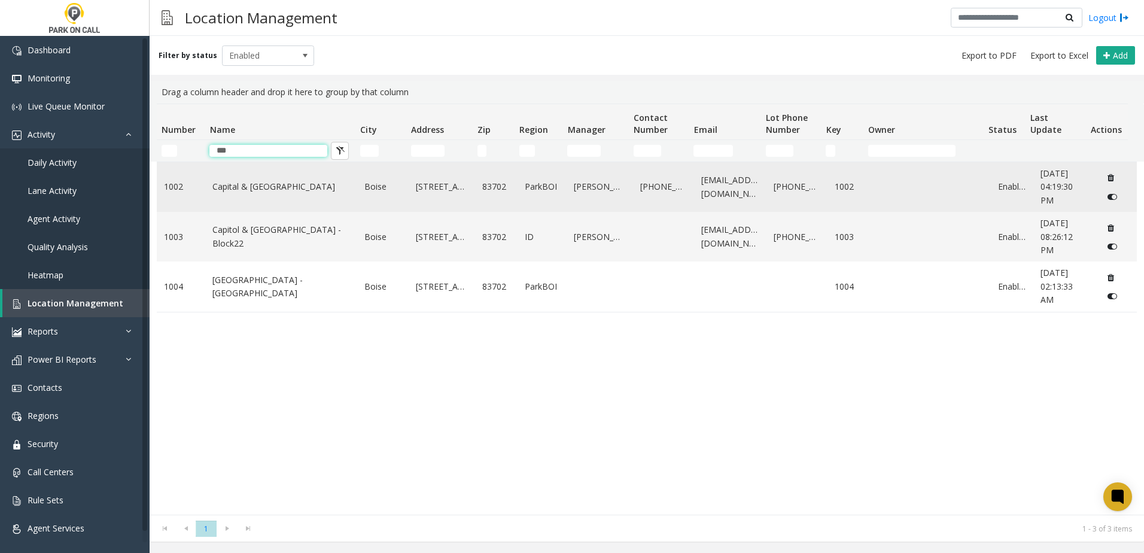
type input "***"
click at [296, 191] on link "Capital & [GEOGRAPHIC_DATA]" at bounding box center [281, 186] width 138 height 13
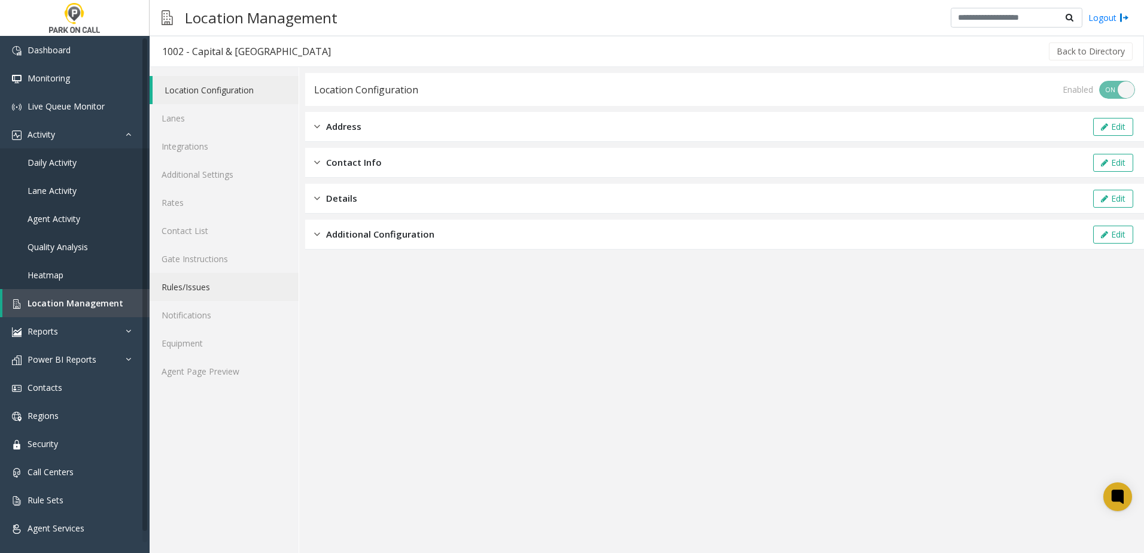
click at [251, 288] on link "Rules/Issues" at bounding box center [224, 287] width 149 height 28
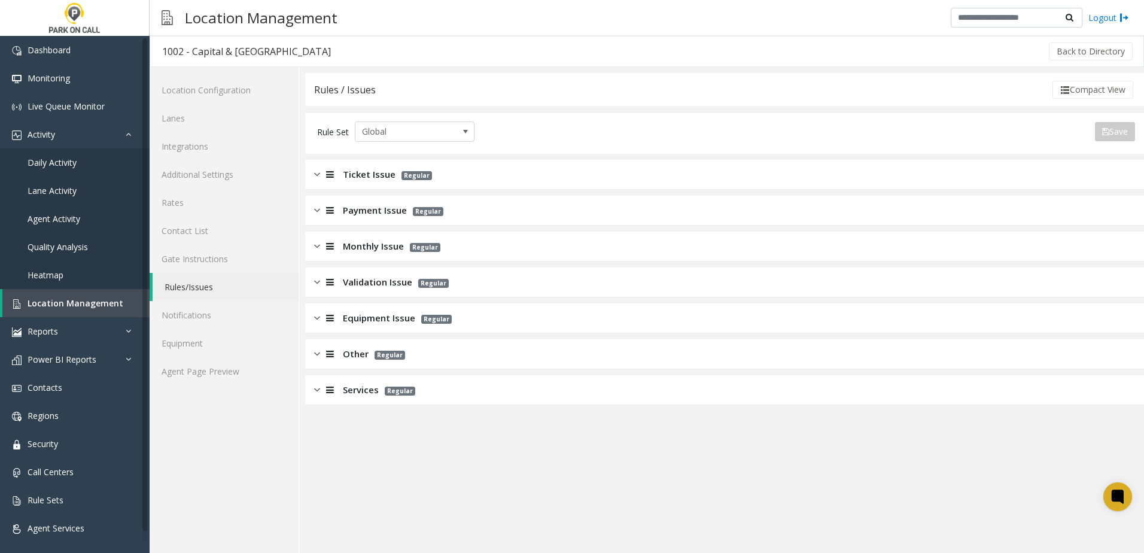
click at [363, 165] on div "Ticket Issue Regular" at bounding box center [724, 175] width 839 height 30
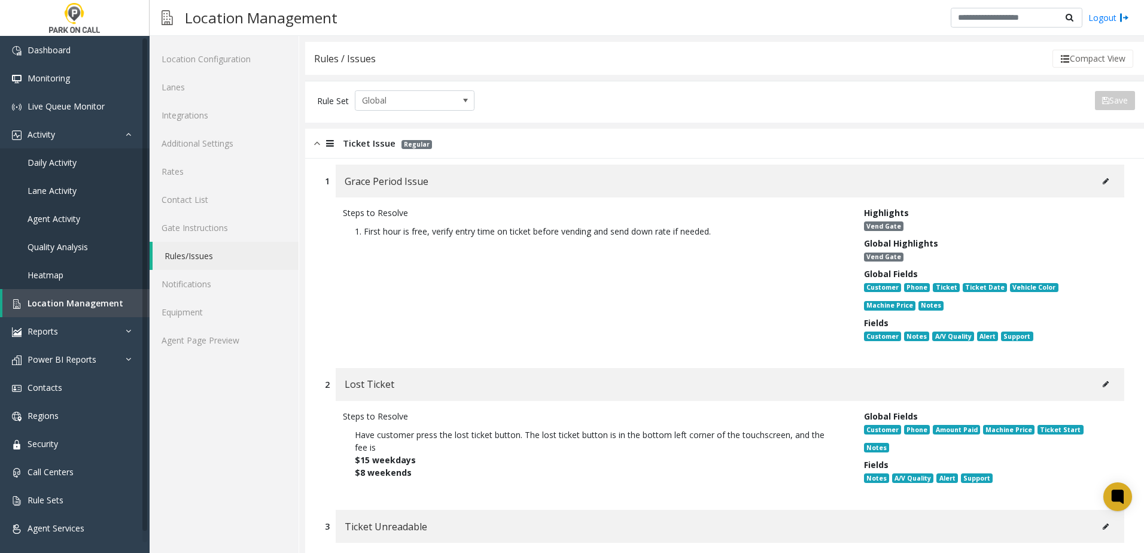
scroll to position [60, 0]
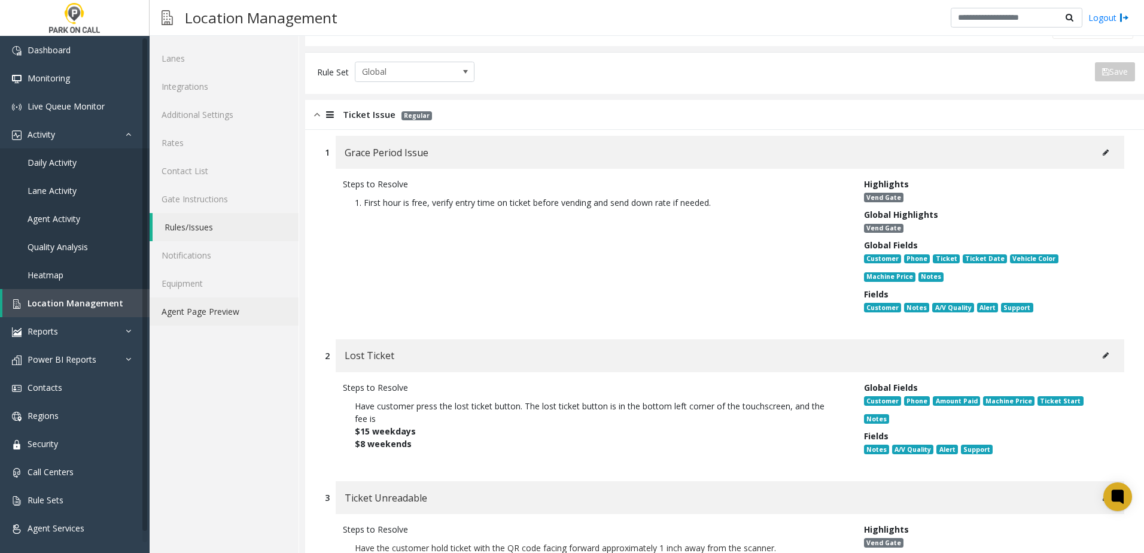
click at [211, 297] on link "Agent Page Preview" at bounding box center [224, 311] width 149 height 28
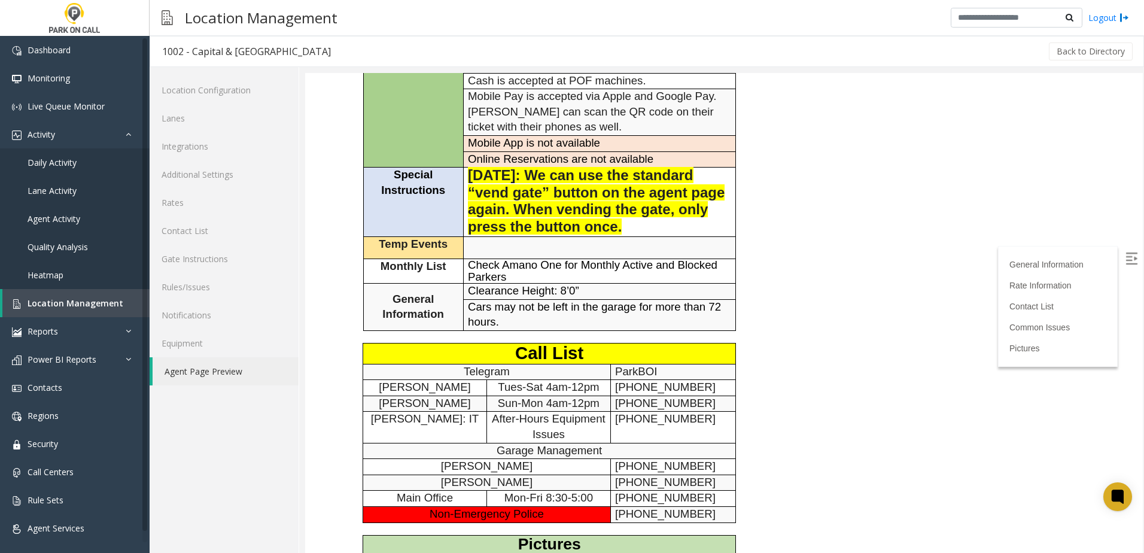
scroll to position [299, 0]
